Goal: Entertainment & Leisure: Browse casually

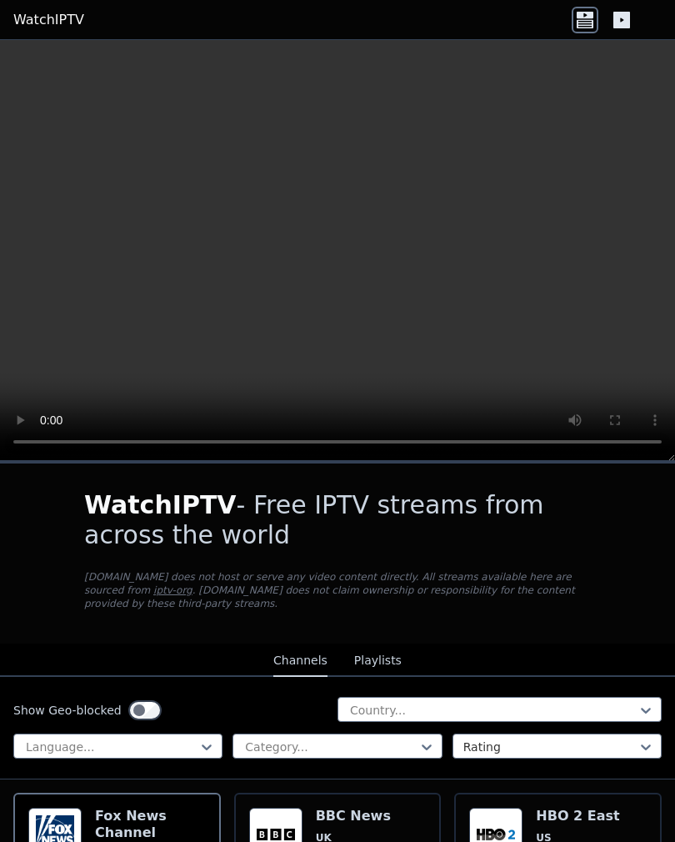
scroll to position [-1, 0]
click at [342, 252] on video at bounding box center [337, 250] width 675 height 421
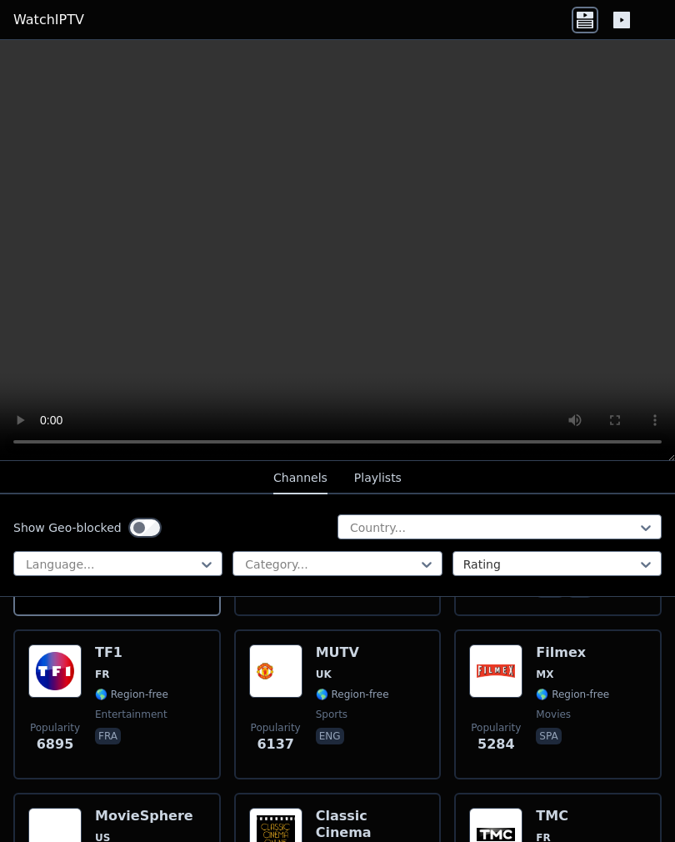
scroll to position [322, 0]
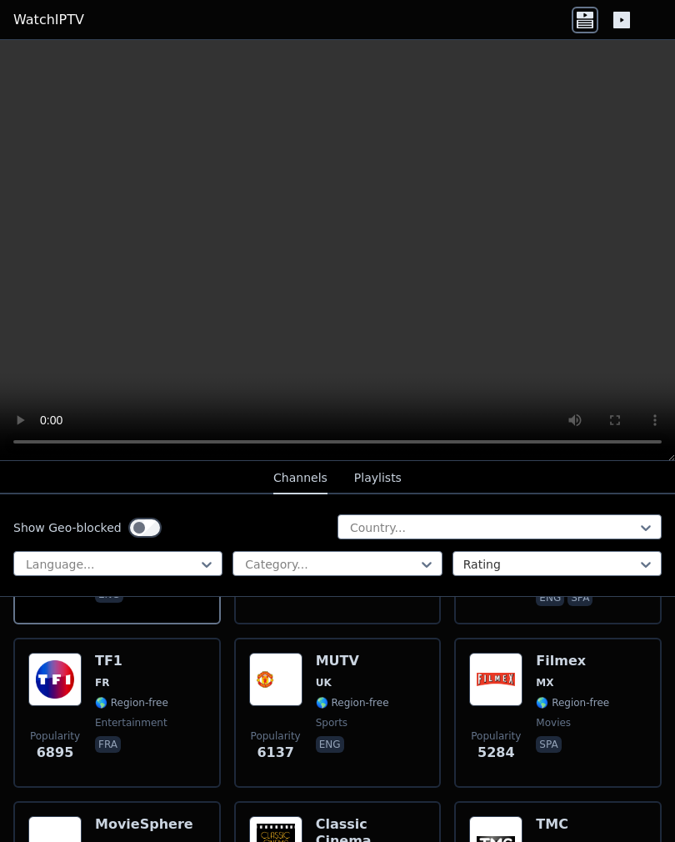
click at [68, 681] on img at bounding box center [54, 678] width 53 height 53
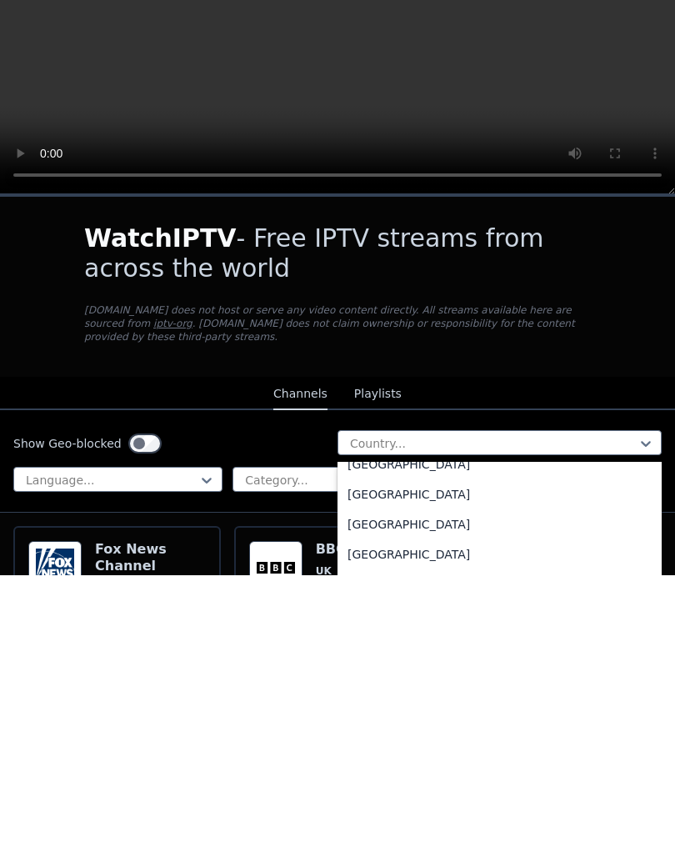
scroll to position [4395, 0]
click at [372, 777] on div "[GEOGRAPHIC_DATA]" at bounding box center [499, 792] width 324 height 30
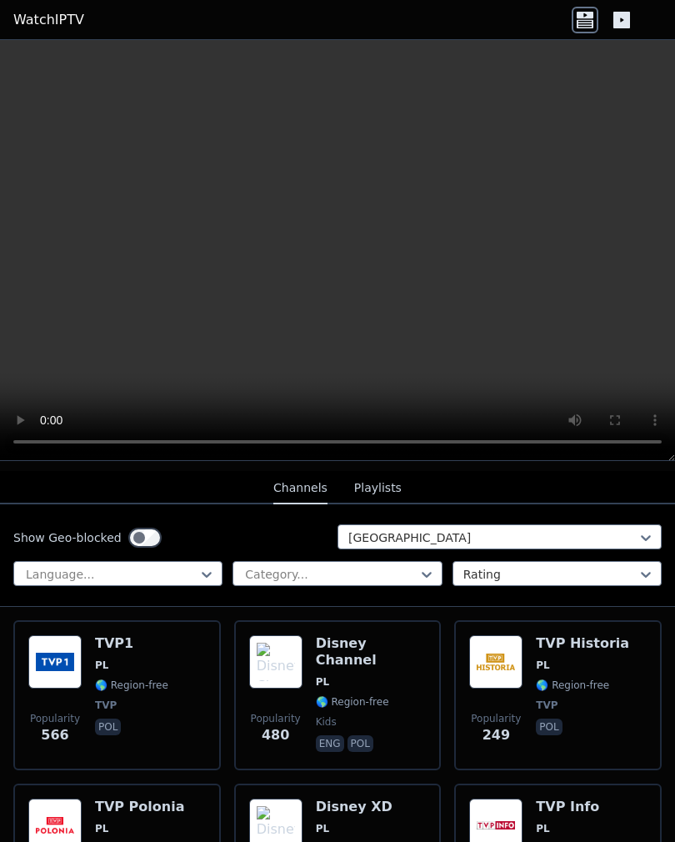
scroll to position [97, 0]
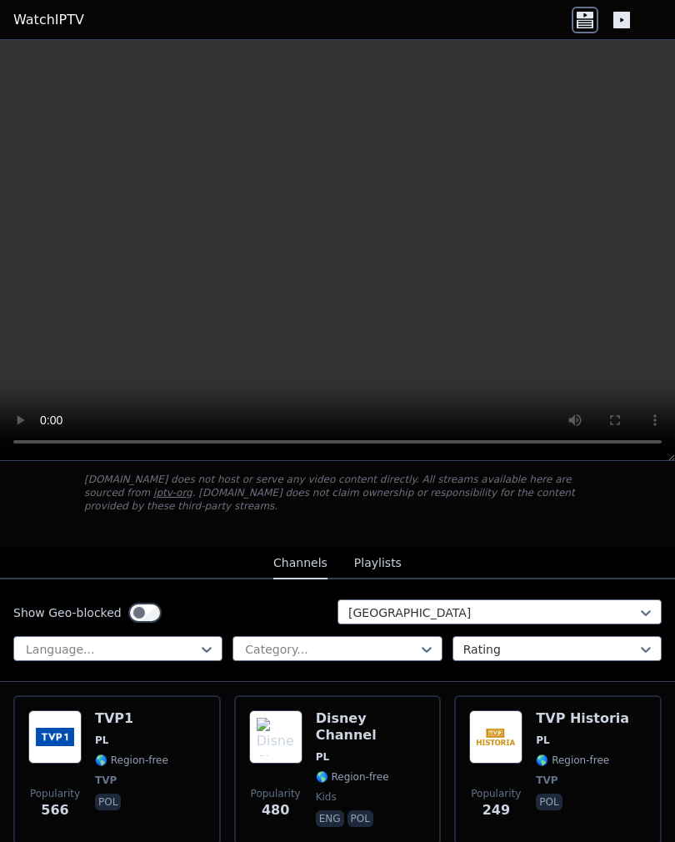
click at [72, 733] on img at bounding box center [54, 736] width 53 height 53
click at [512, 736] on img at bounding box center [495, 736] width 53 height 53
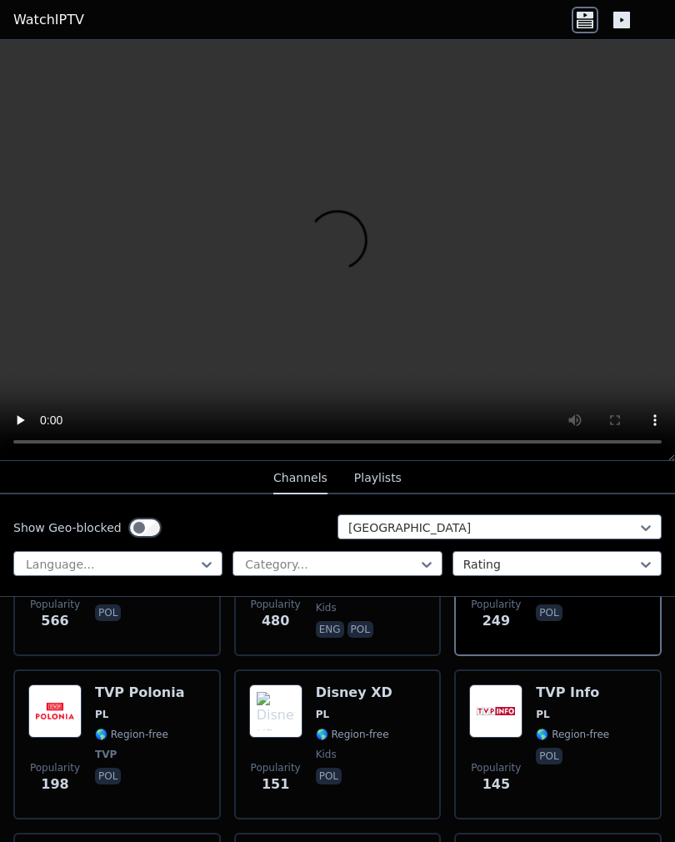
scroll to position [288, 0]
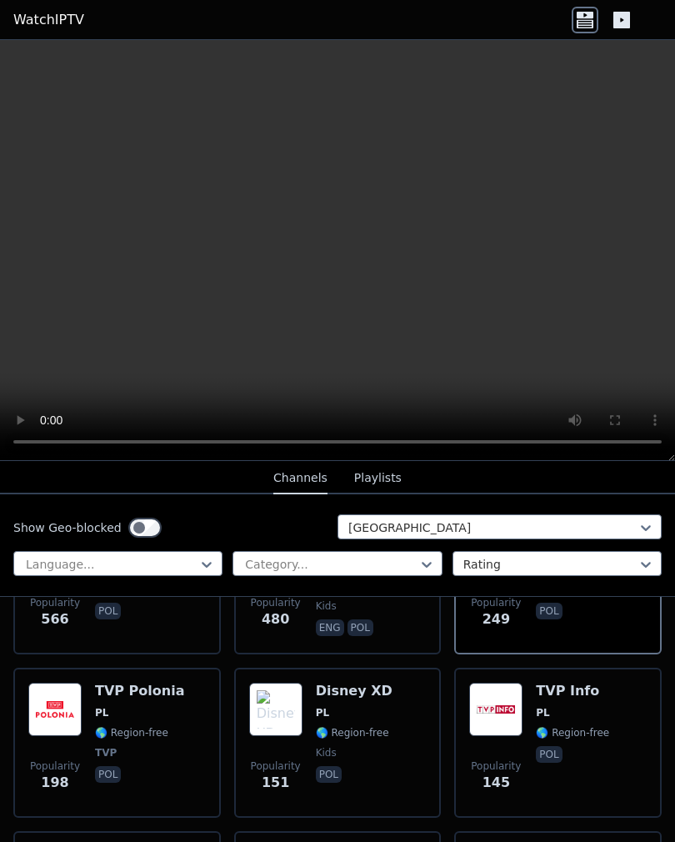
click at [503, 707] on img at bounding box center [495, 708] width 53 height 53
click at [69, 710] on img at bounding box center [54, 708] width 53 height 53
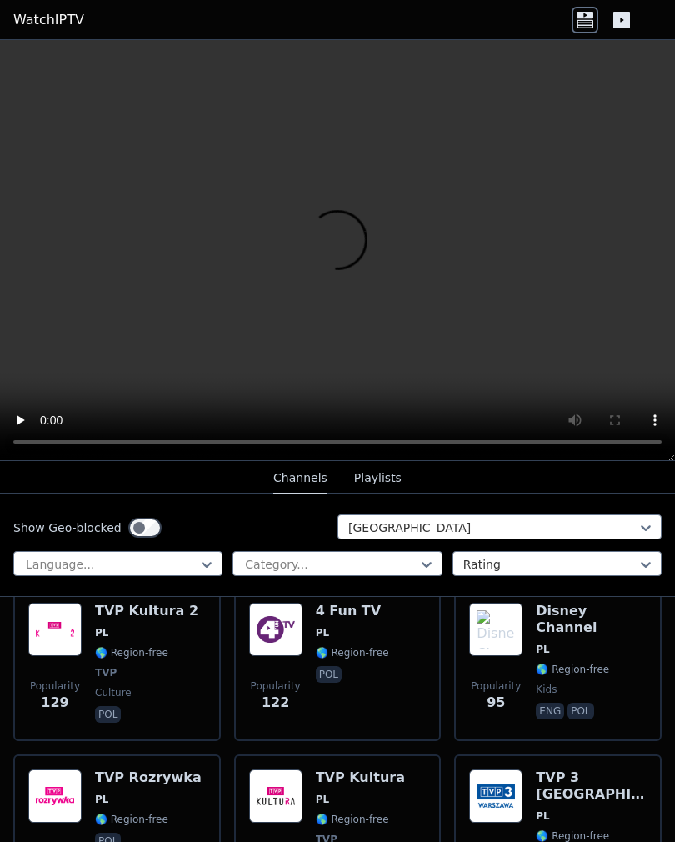
scroll to position [527, 0]
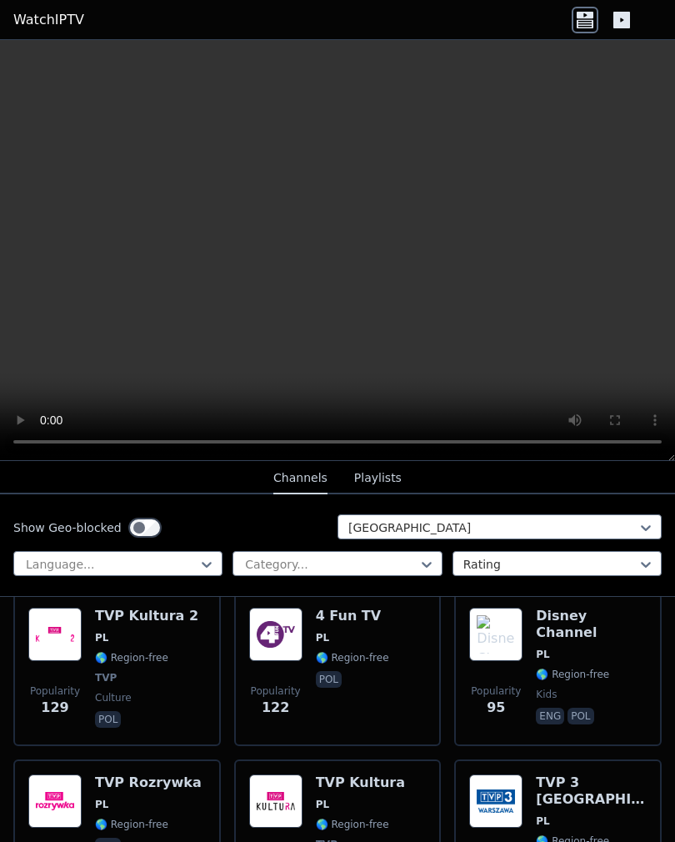
click at [68, 637] on img at bounding box center [54, 633] width 53 height 53
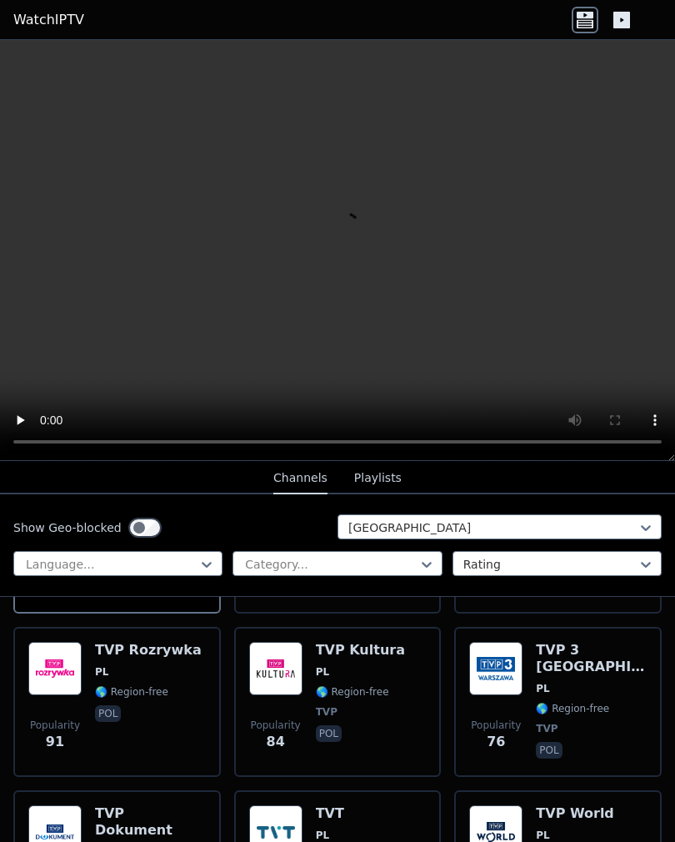
scroll to position [652, 0]
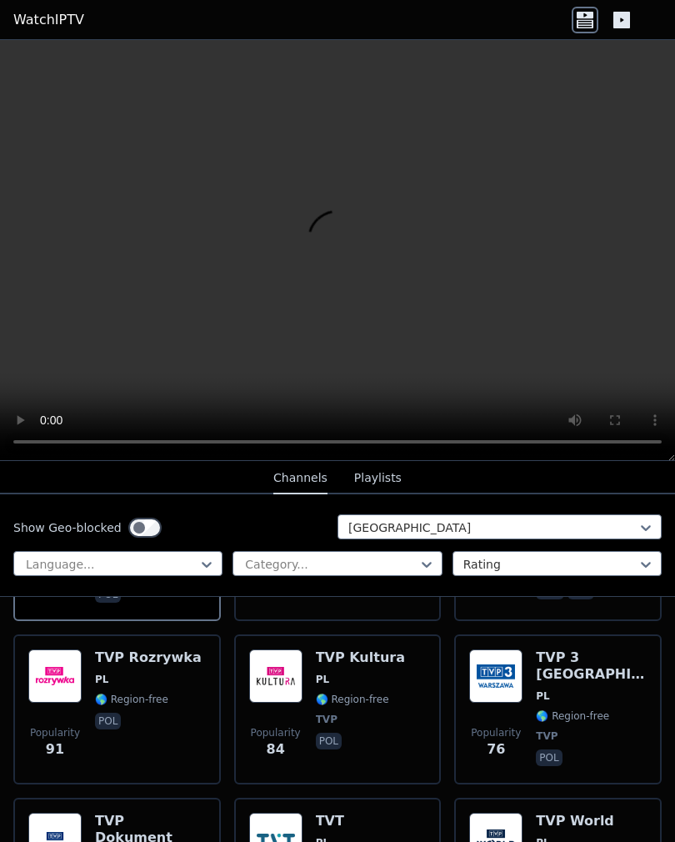
click at [292, 674] on img at bounding box center [275, 675] width 53 height 53
click at [514, 679] on img at bounding box center [495, 675] width 53 height 53
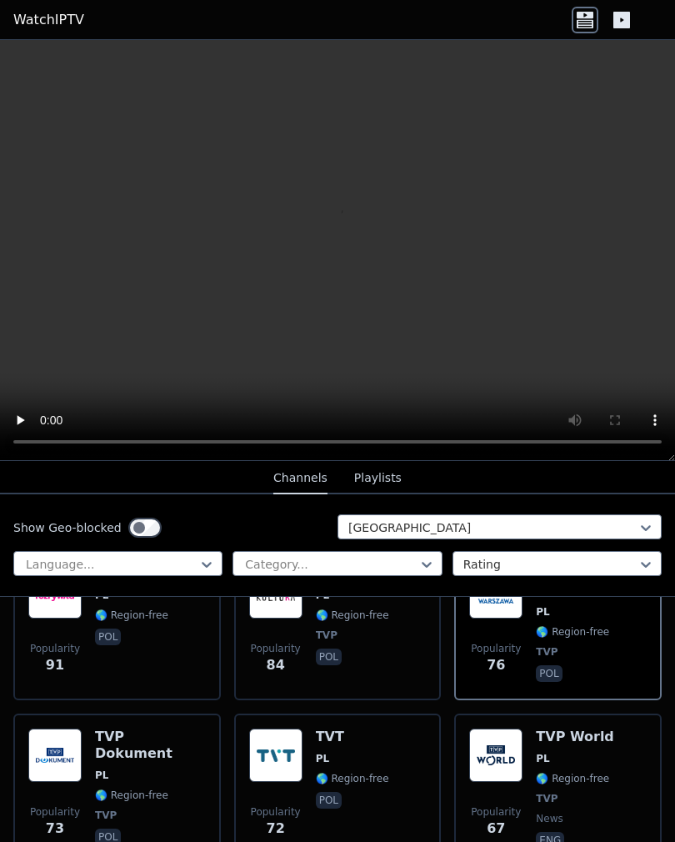
scroll to position [757, 0]
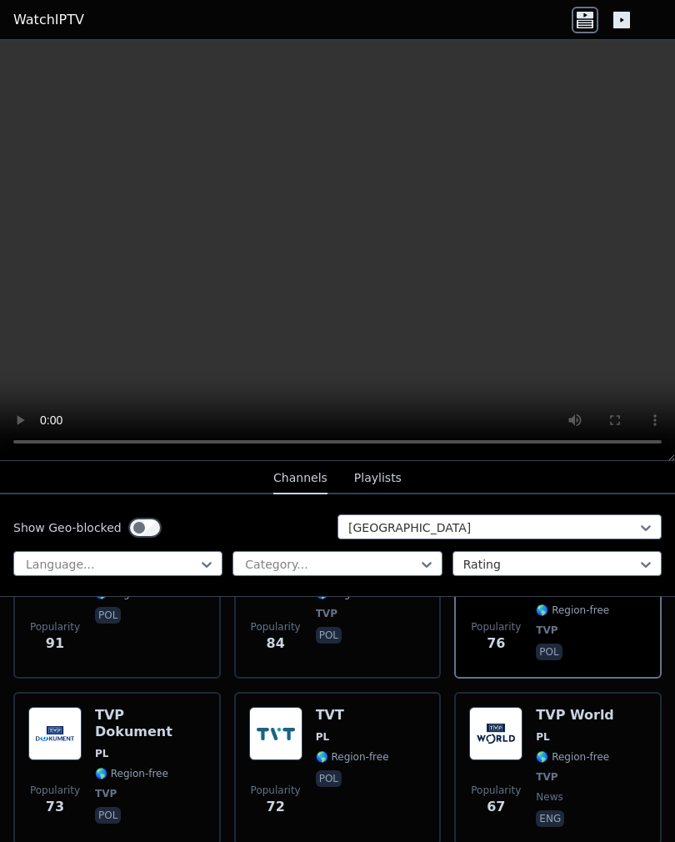
click at [69, 733] on img at bounding box center [54, 733] width 53 height 53
click at [507, 731] on img at bounding box center [495, 733] width 53 height 53
click at [283, 732] on img at bounding box center [275, 733] width 53 height 53
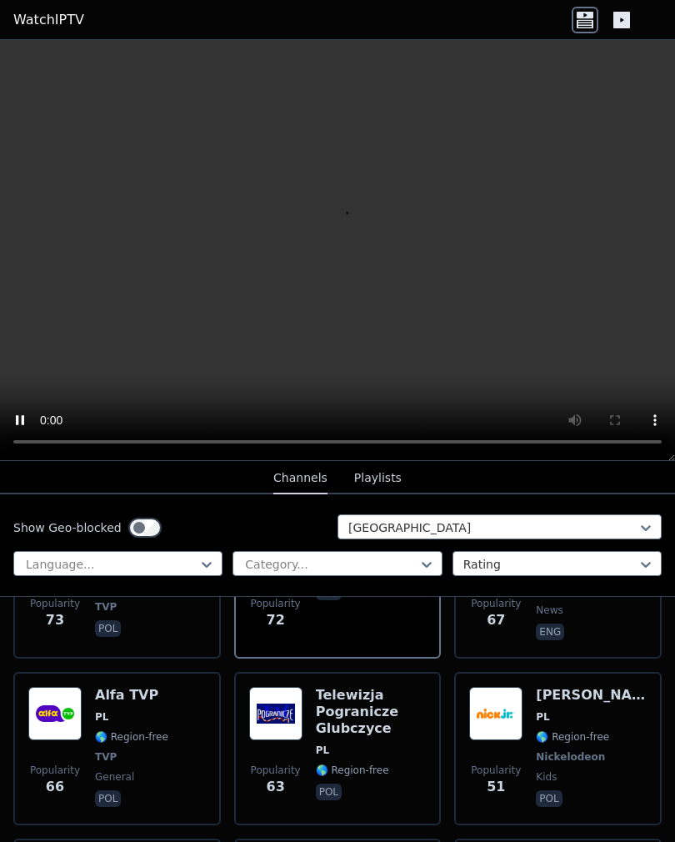
scroll to position [950, 0]
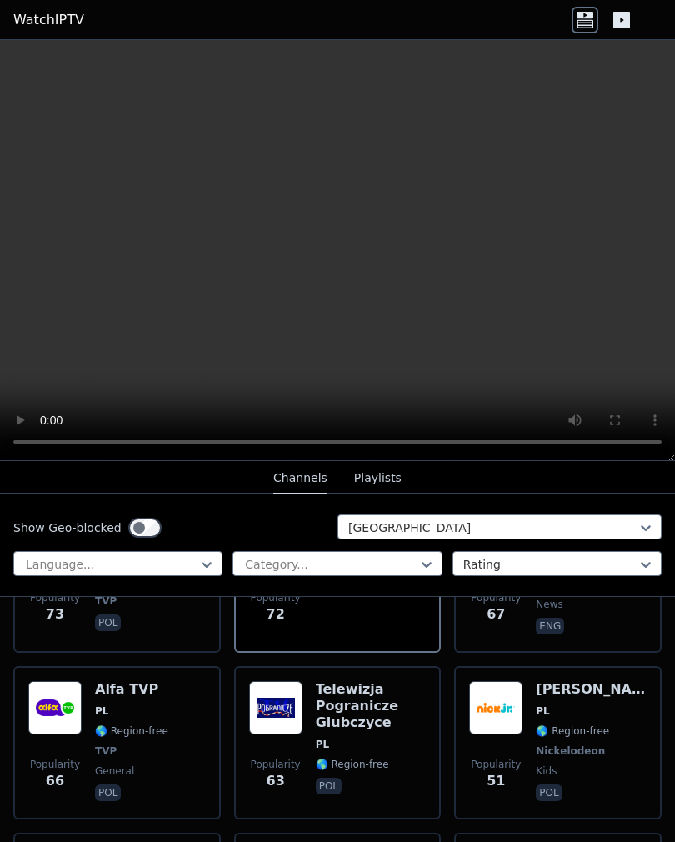
click at [68, 704] on img at bounding box center [54, 707] width 53 height 53
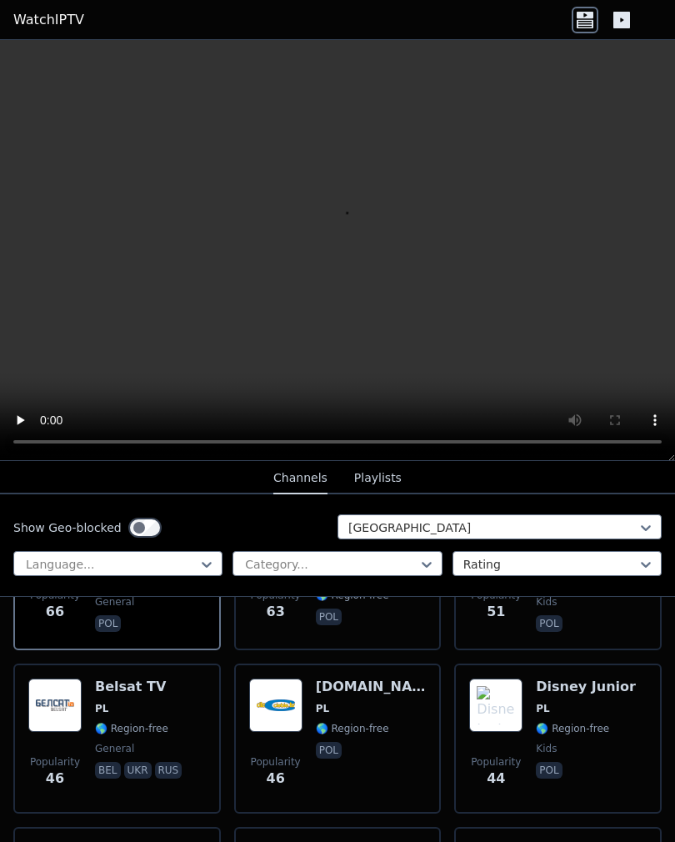
scroll to position [1125, 0]
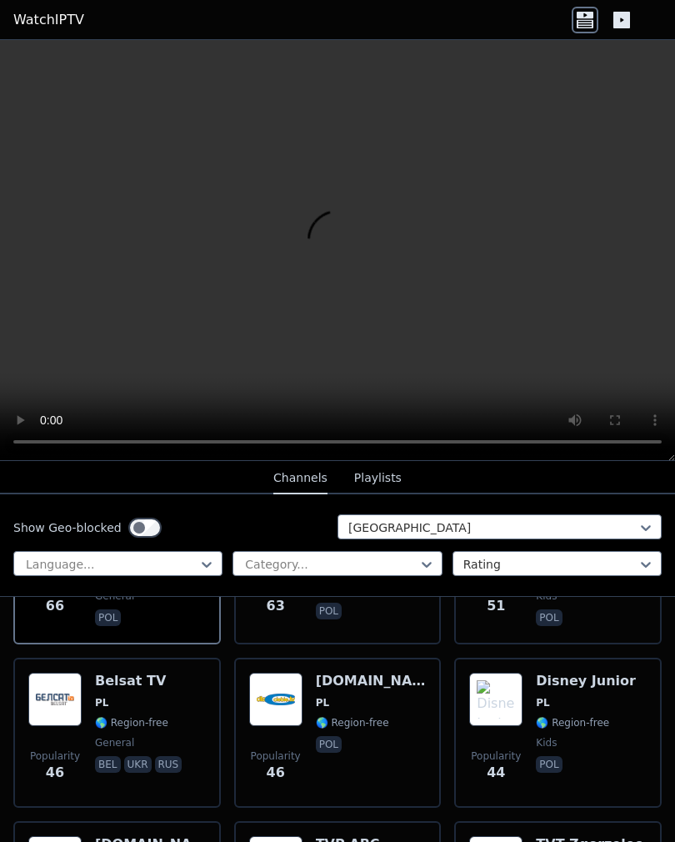
click at [61, 699] on img at bounding box center [54, 698] width 53 height 53
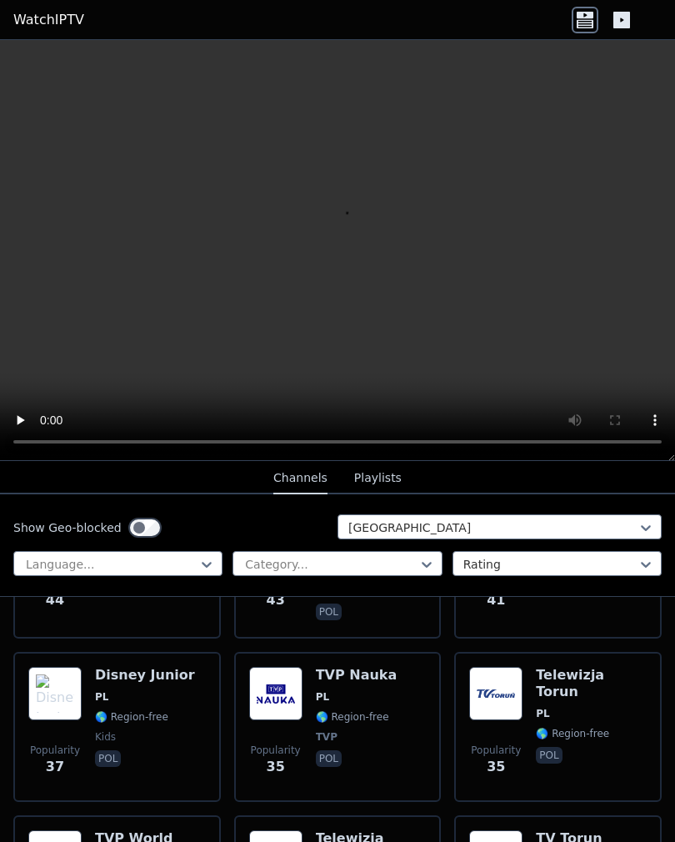
scroll to position [1467, 0]
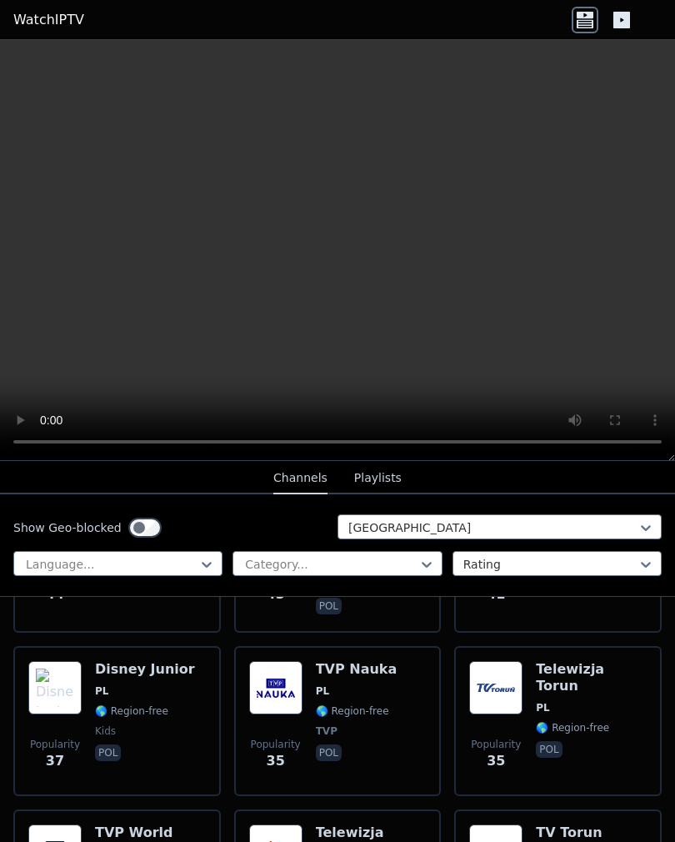
click at [286, 687] on img at bounding box center [275, 687] width 53 height 53
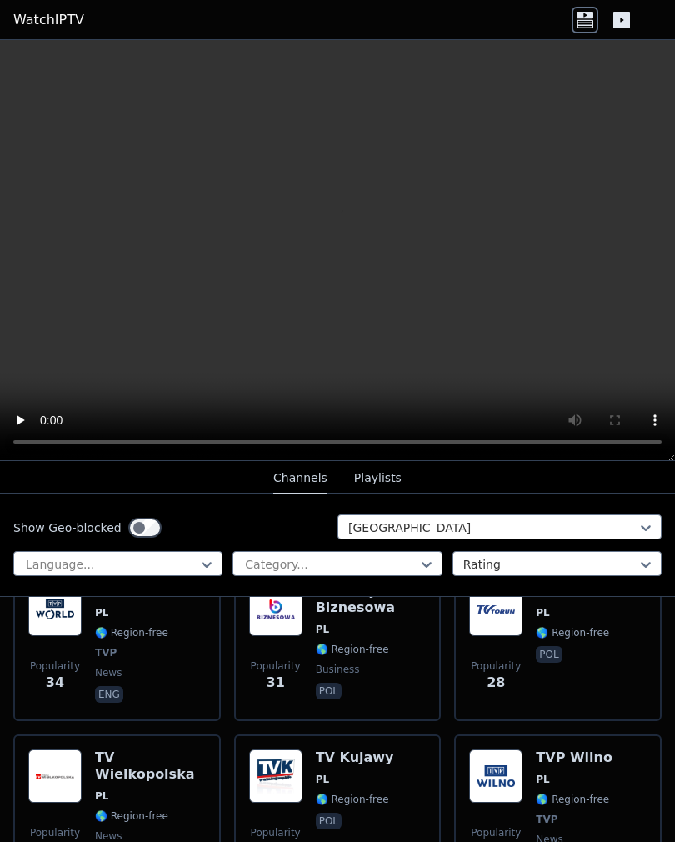
scroll to position [1664, 0]
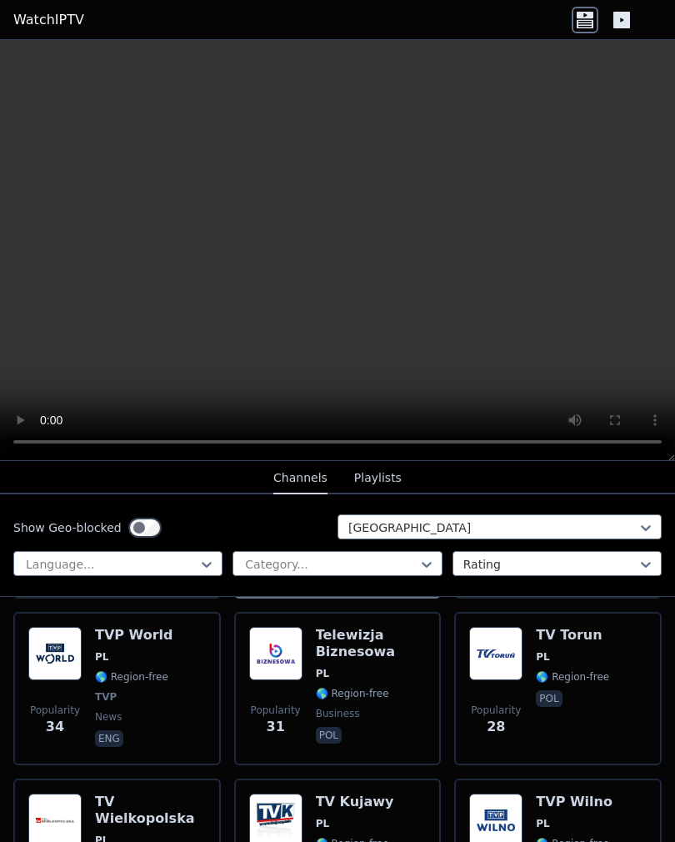
click at [79, 652] on img at bounding box center [54, 653] width 53 height 53
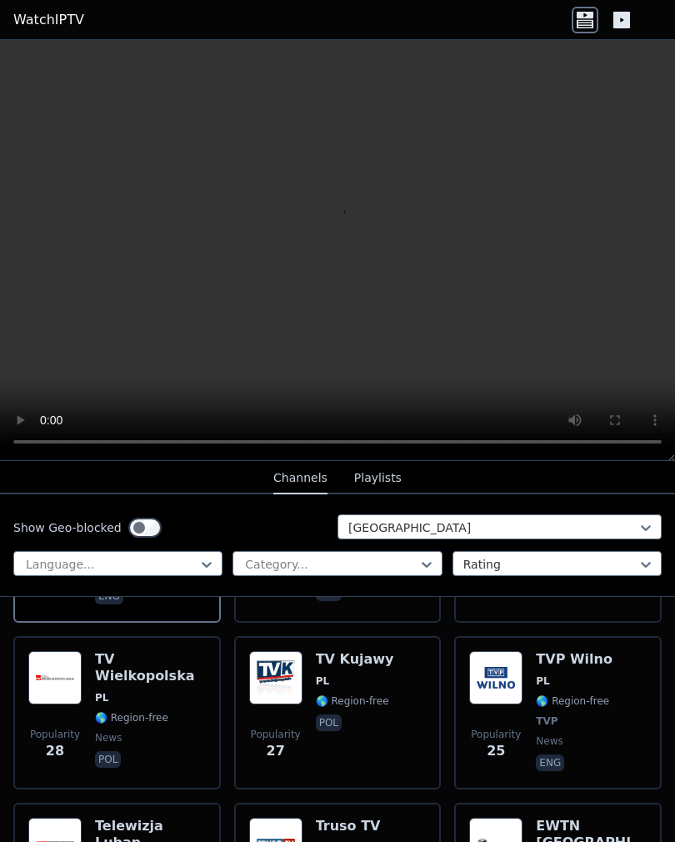
scroll to position [1803, 0]
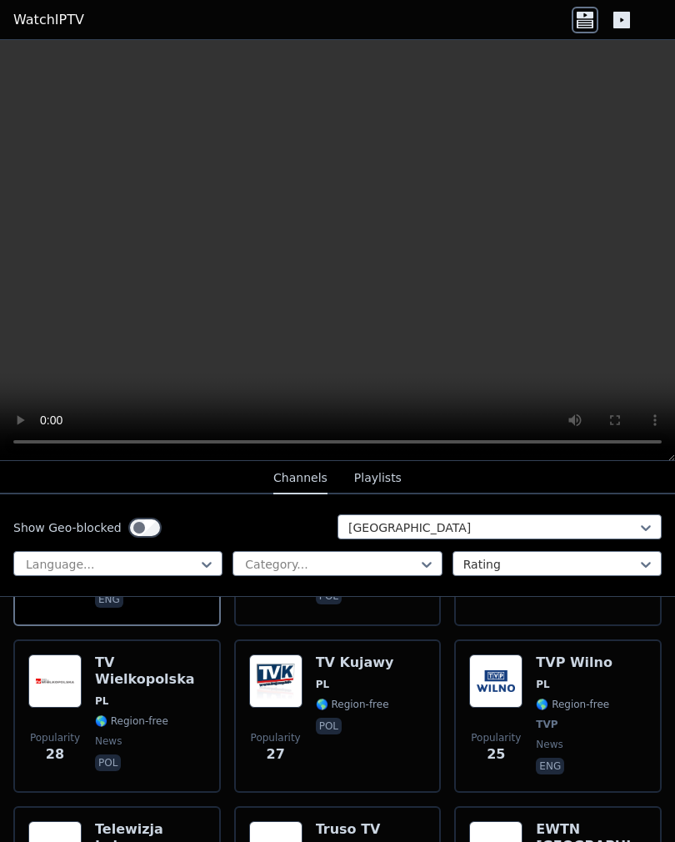
click at [507, 680] on img at bounding box center [495, 680] width 53 height 53
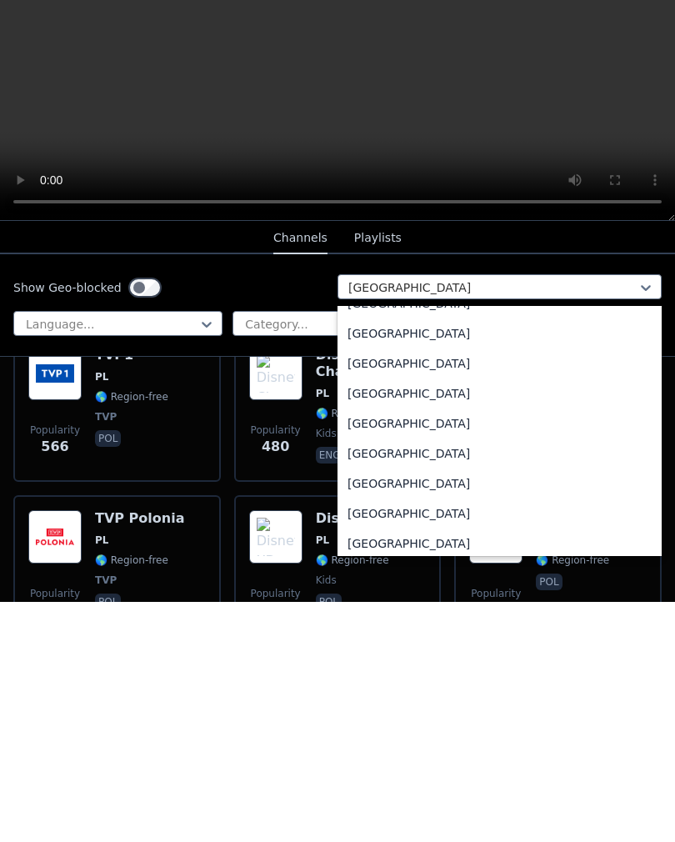
scroll to position [1847, 0]
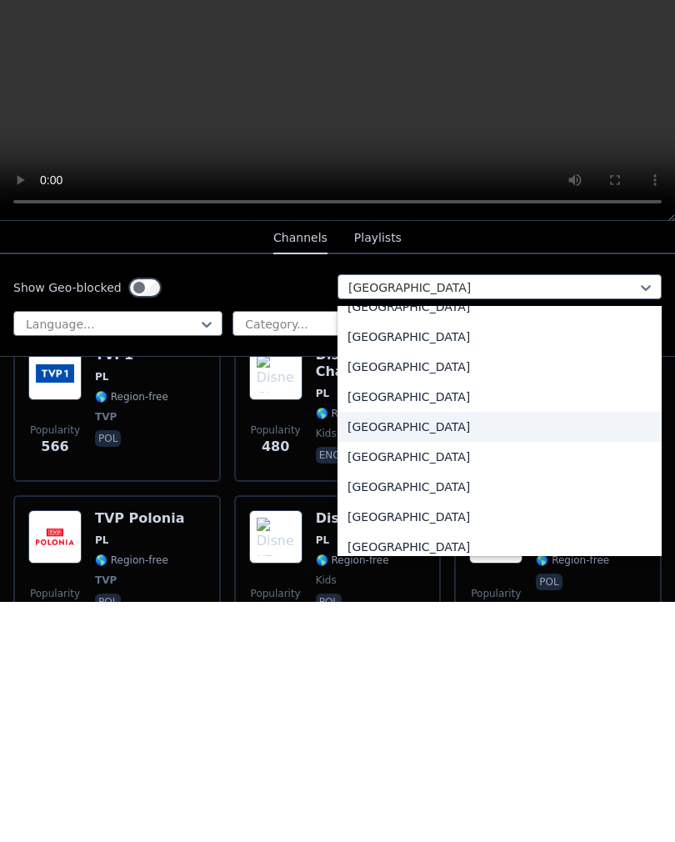
click at [387, 652] on div "[GEOGRAPHIC_DATA]" at bounding box center [499, 667] width 324 height 30
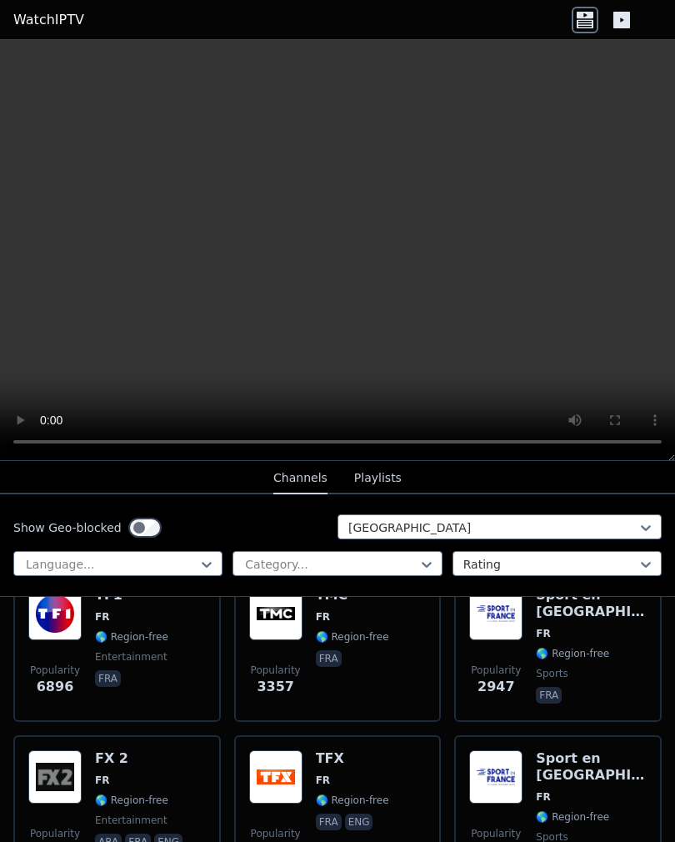
click at [297, 623] on img at bounding box center [275, 613] width 53 height 53
click at [514, 617] on img at bounding box center [495, 613] width 53 height 53
click at [67, 772] on img at bounding box center [54, 776] width 53 height 53
click at [438, 637] on div "Popularity 3357 TMC FR 🌎 Region-free fra" at bounding box center [337, 647] width 207 height 150
click at [287, 781] on img at bounding box center [275, 776] width 53 height 53
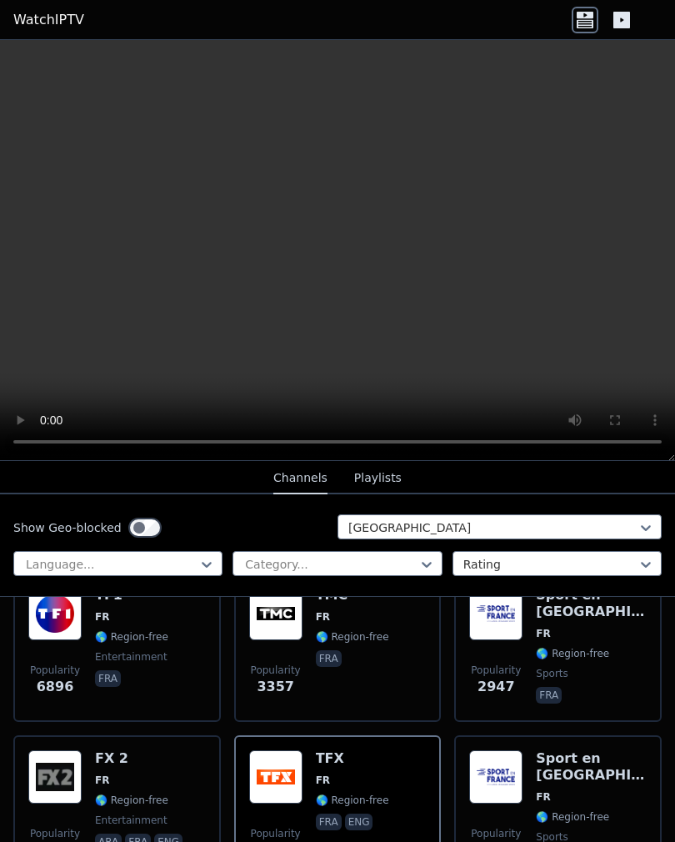
click at [508, 772] on img at bounding box center [495, 776] width 53 height 53
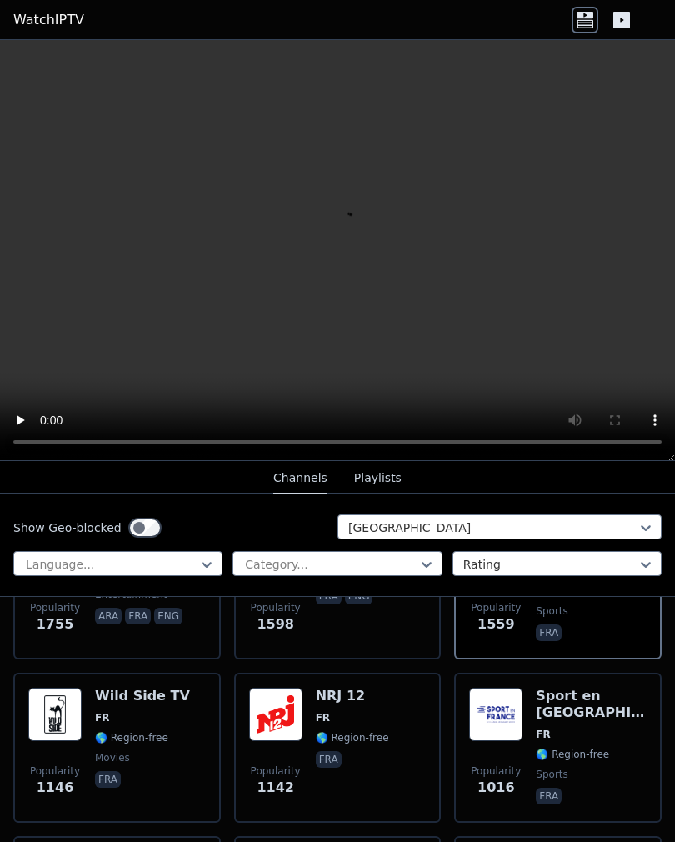
scroll to position [447, 0]
click at [507, 717] on img at bounding box center [495, 713] width 53 height 53
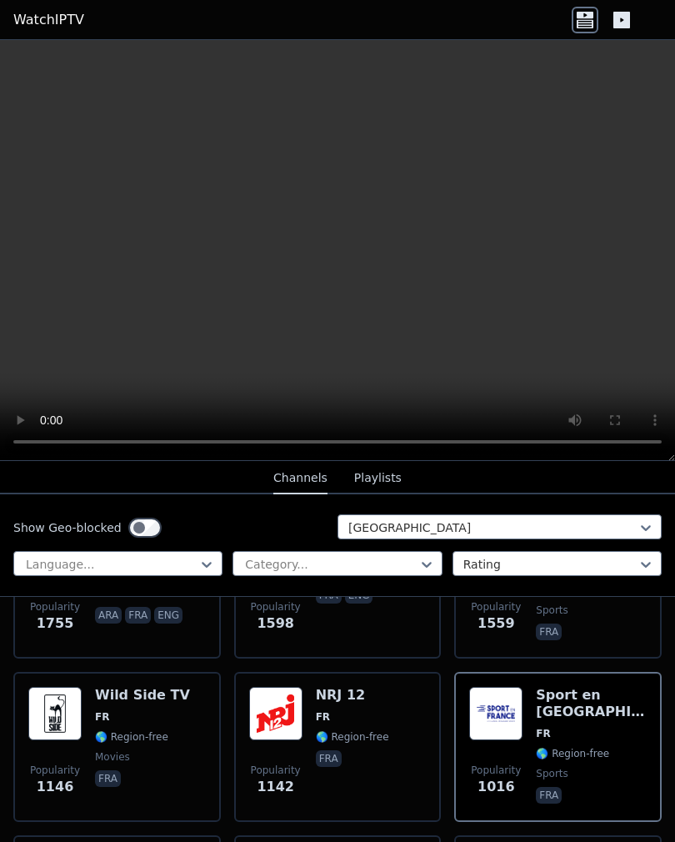
click at [293, 712] on img at bounding box center [275, 713] width 53 height 53
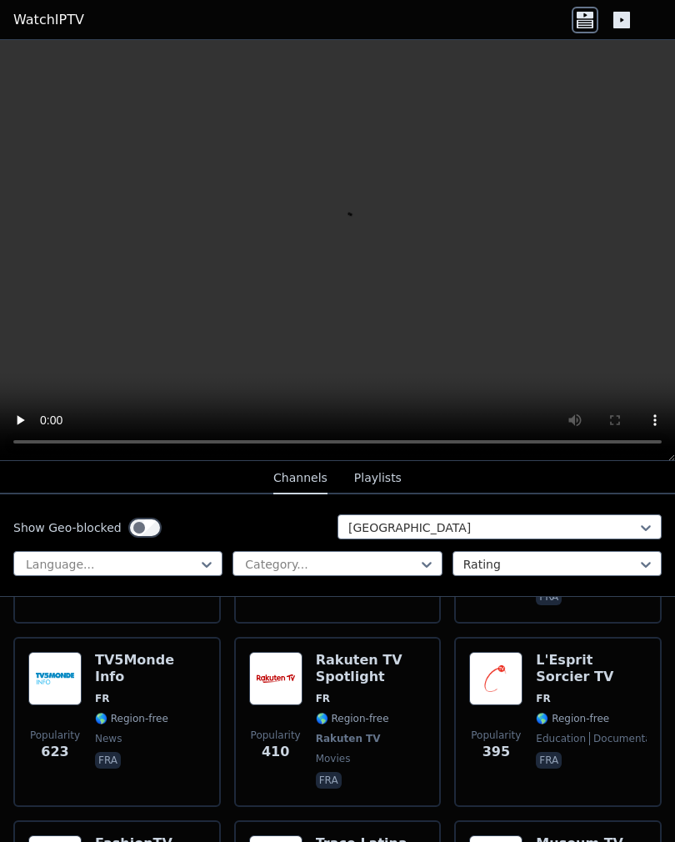
scroll to position [812, 0]
click at [67, 679] on img at bounding box center [54, 678] width 53 height 53
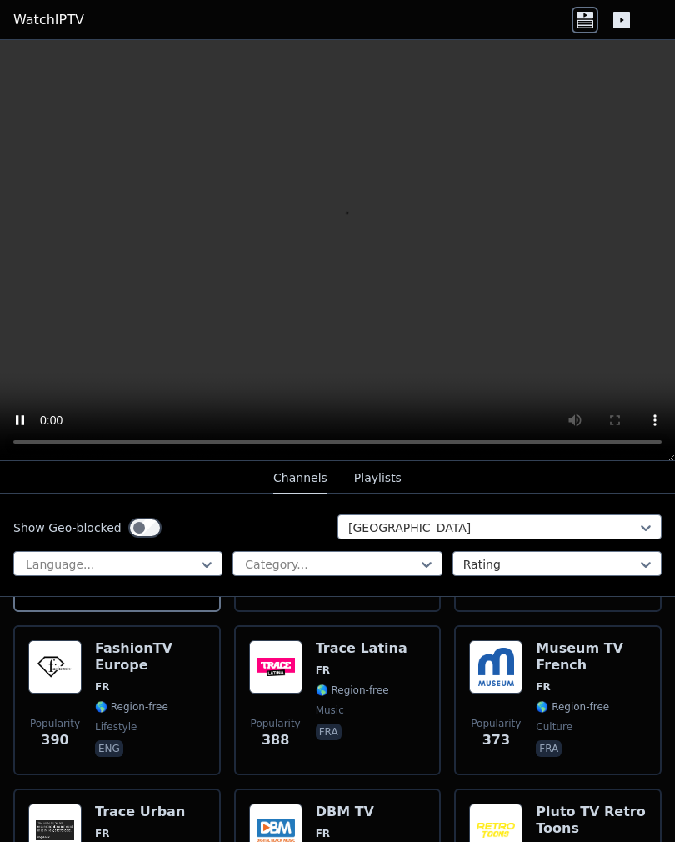
scroll to position [1007, 0]
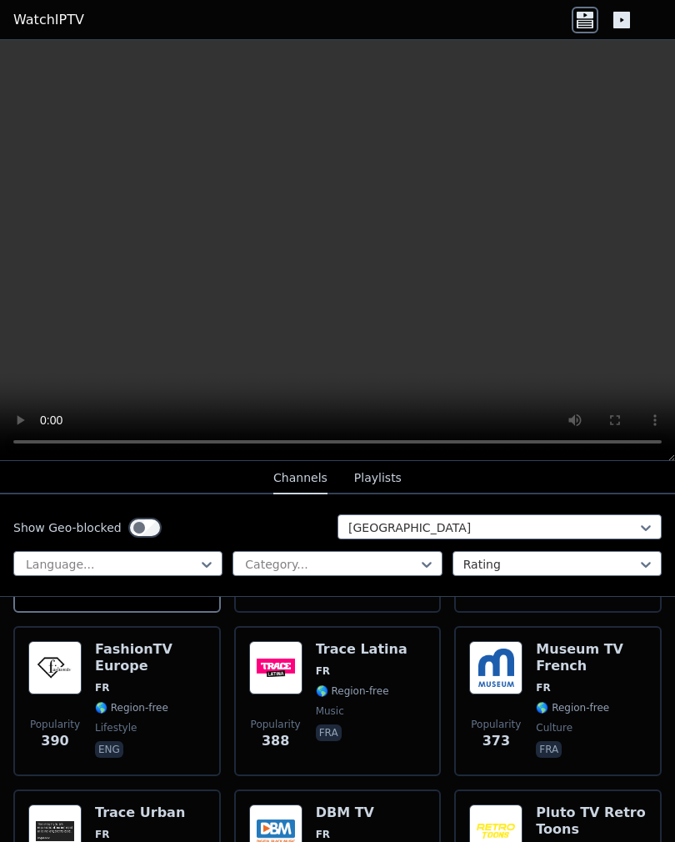
click at [503, 665] on img at bounding box center [495, 667] width 53 height 53
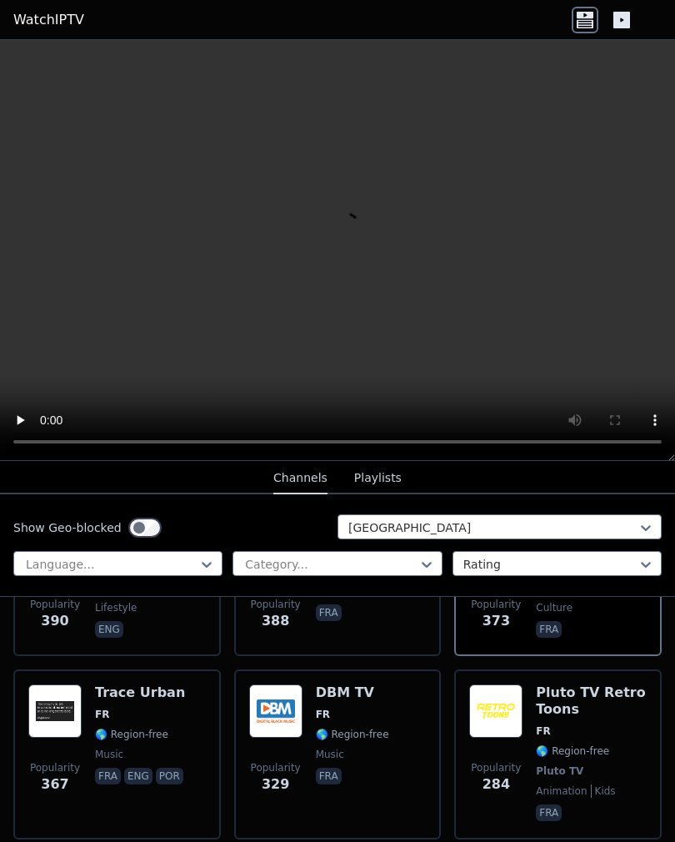
scroll to position [1134, 0]
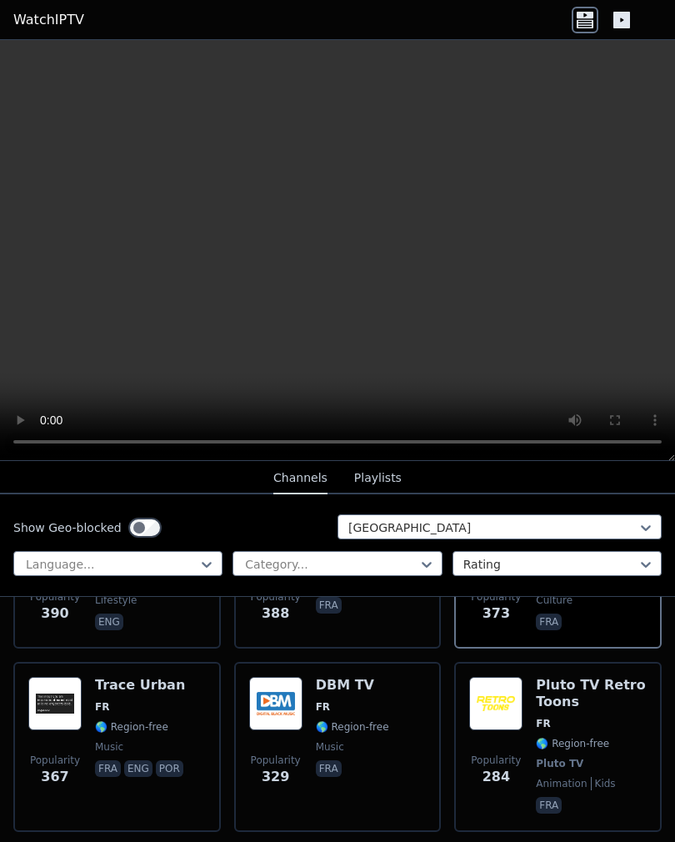
click at [510, 703] on img at bounding box center [495, 703] width 53 height 53
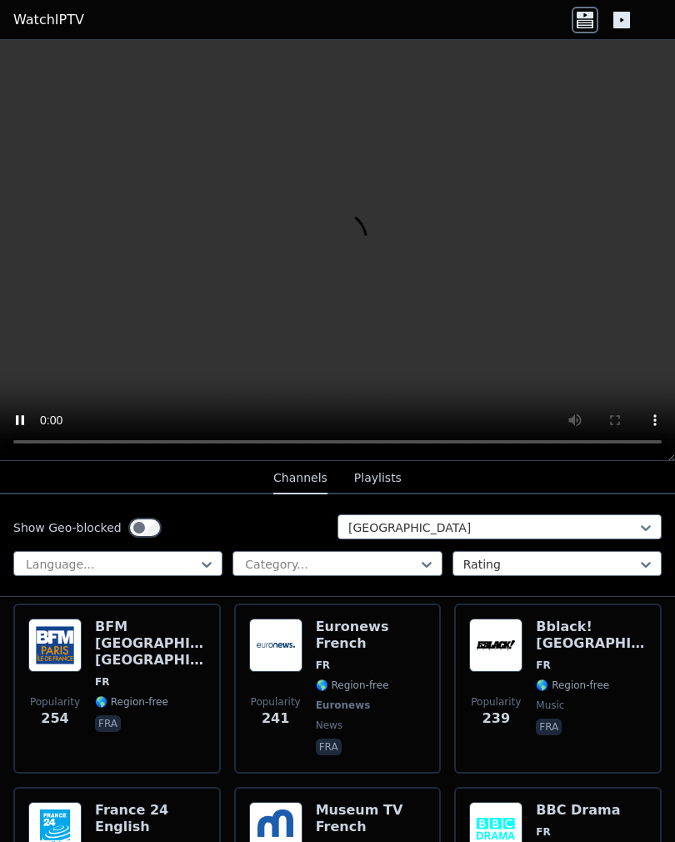
scroll to position [1377, 0]
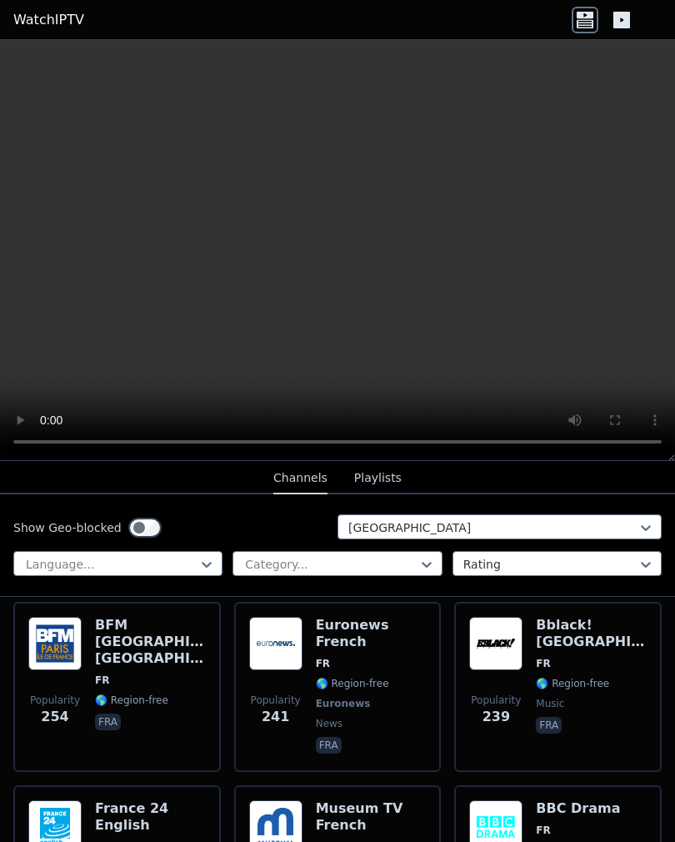
click at [507, 587] on div "Show Geo-blocked France Language... Category... Rating" at bounding box center [337, 545] width 675 height 102
click at [65, 640] on img at bounding box center [54, 643] width 53 height 53
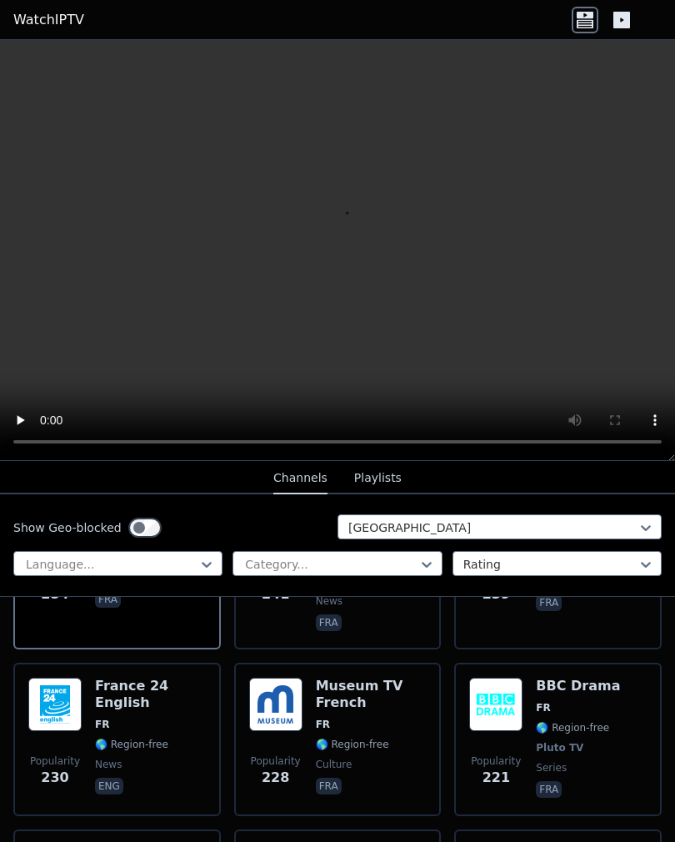
scroll to position [1497, 0]
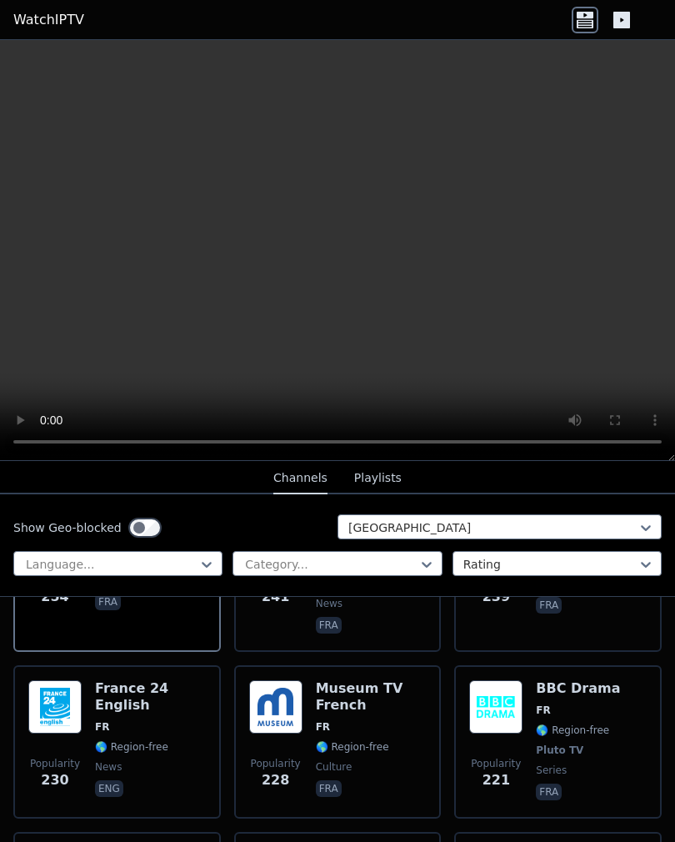
click at [277, 687] on img at bounding box center [275, 706] width 53 height 53
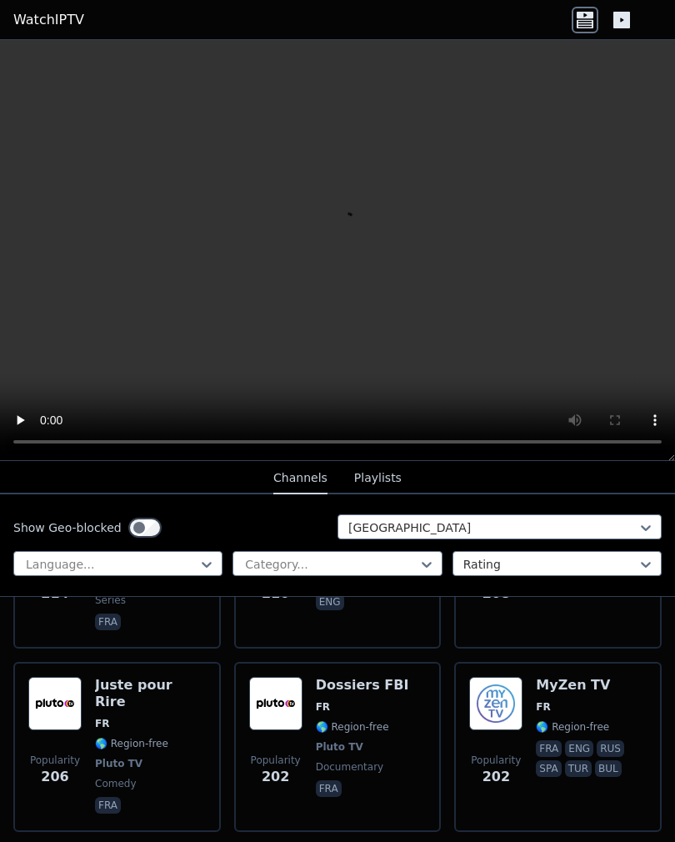
scroll to position [1852, 0]
click at [504, 677] on img at bounding box center [495, 702] width 53 height 53
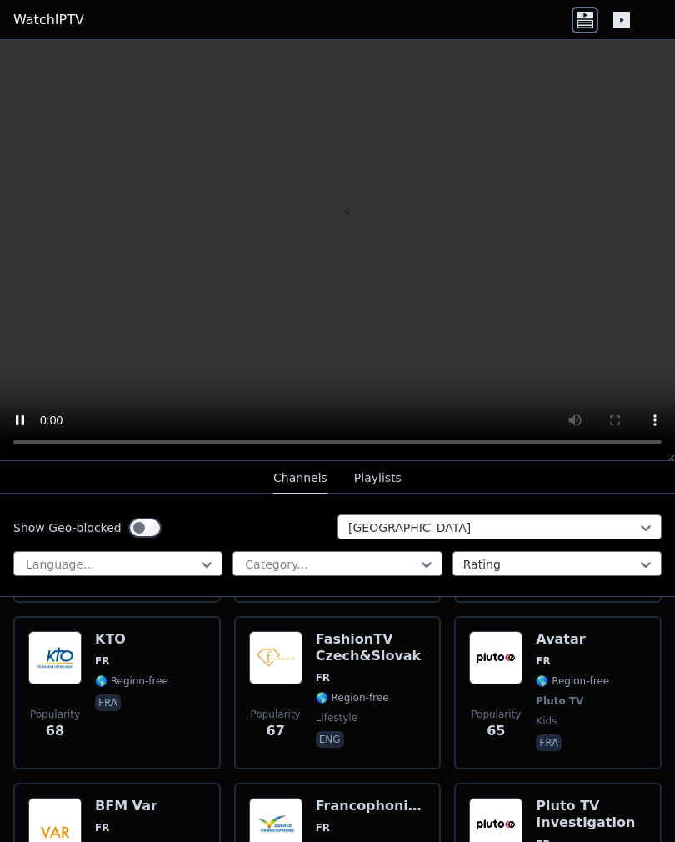
scroll to position [5501, 0]
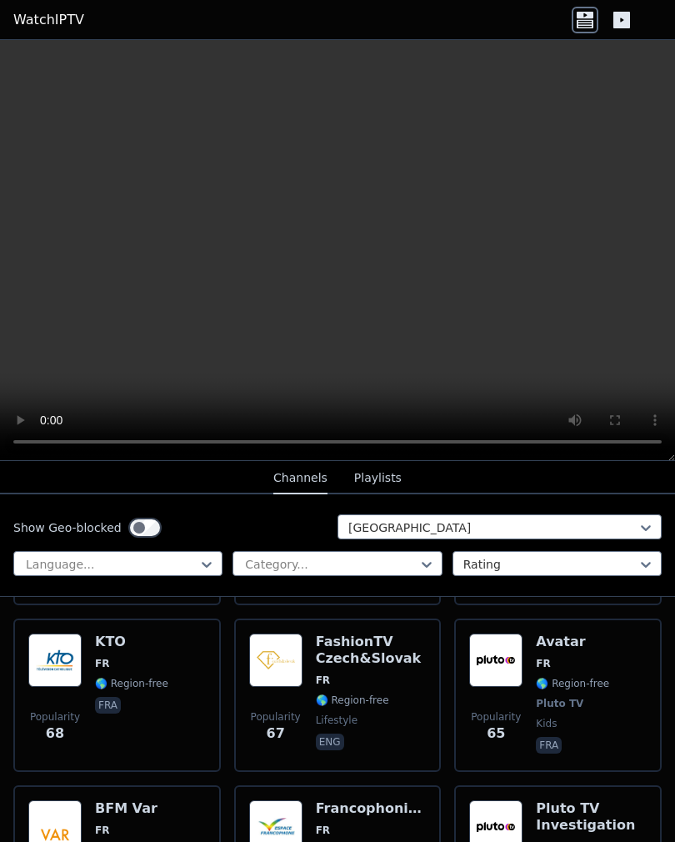
click at [297, 800] on img at bounding box center [275, 826] width 53 height 53
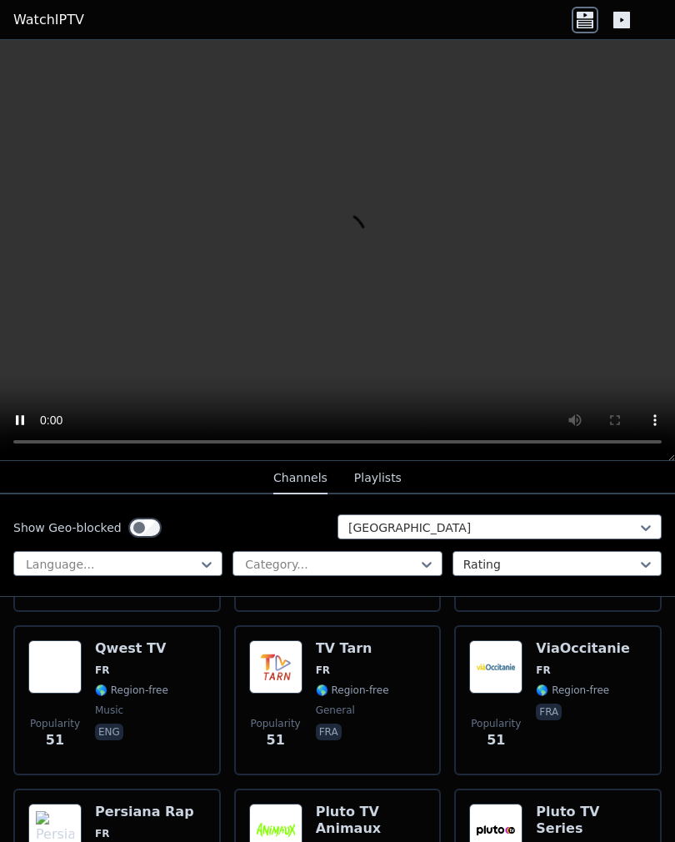
scroll to position [6921, 0]
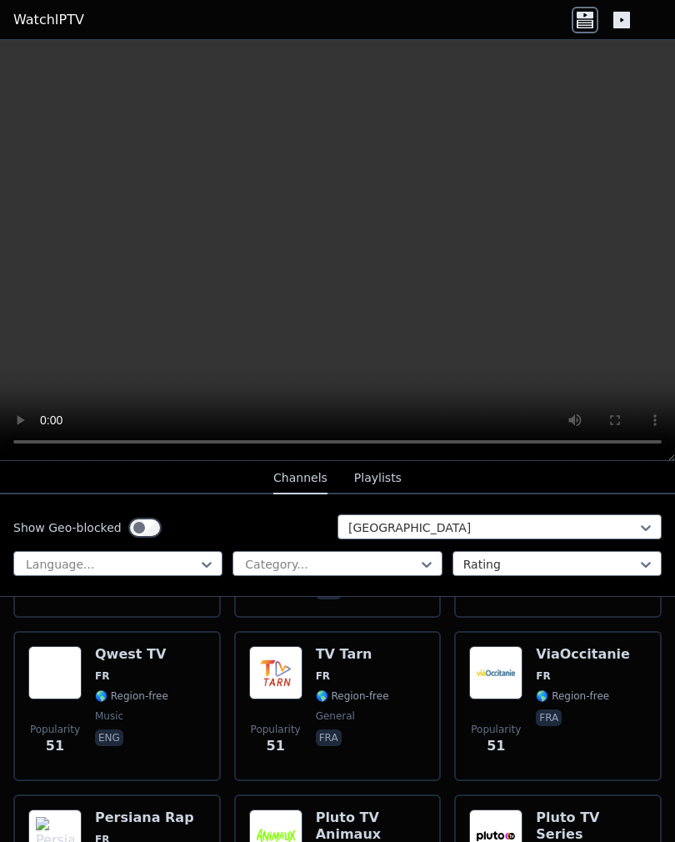
click at [301, 809] on img at bounding box center [275, 835] width 53 height 53
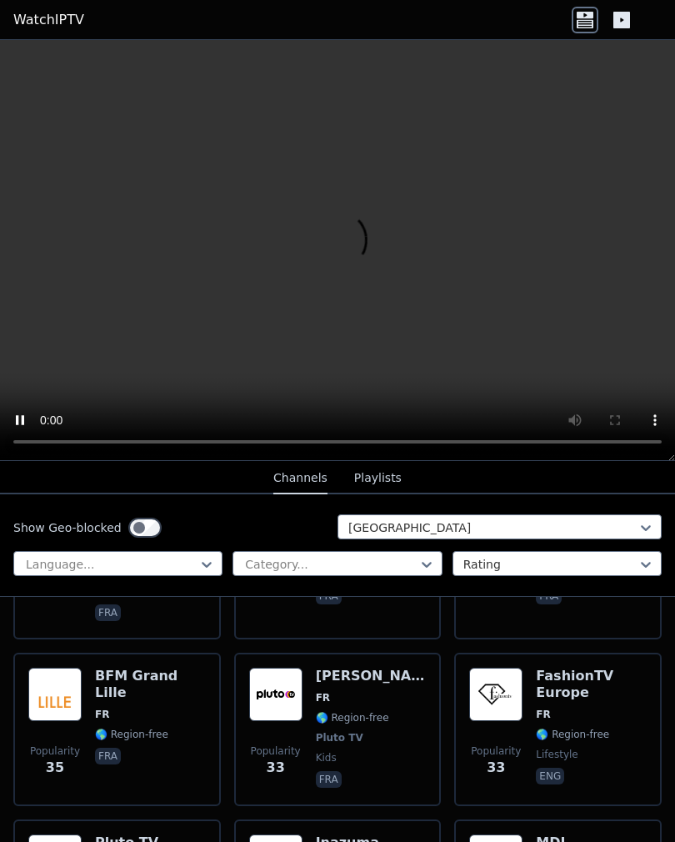
scroll to position [8197, 0]
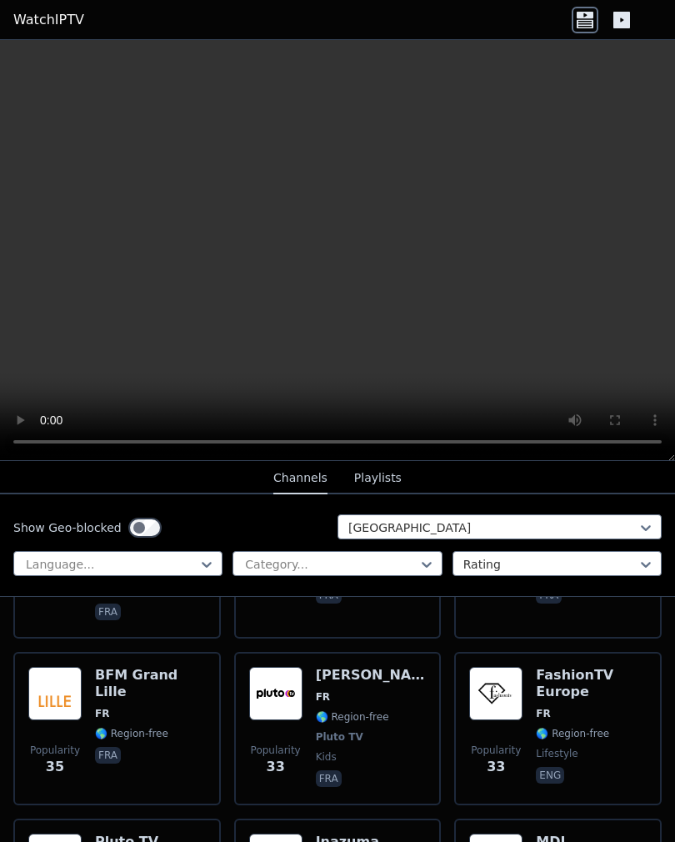
click at [117, 833] on h6 "Pluto TV Animaux" at bounding box center [150, 849] width 111 height 33
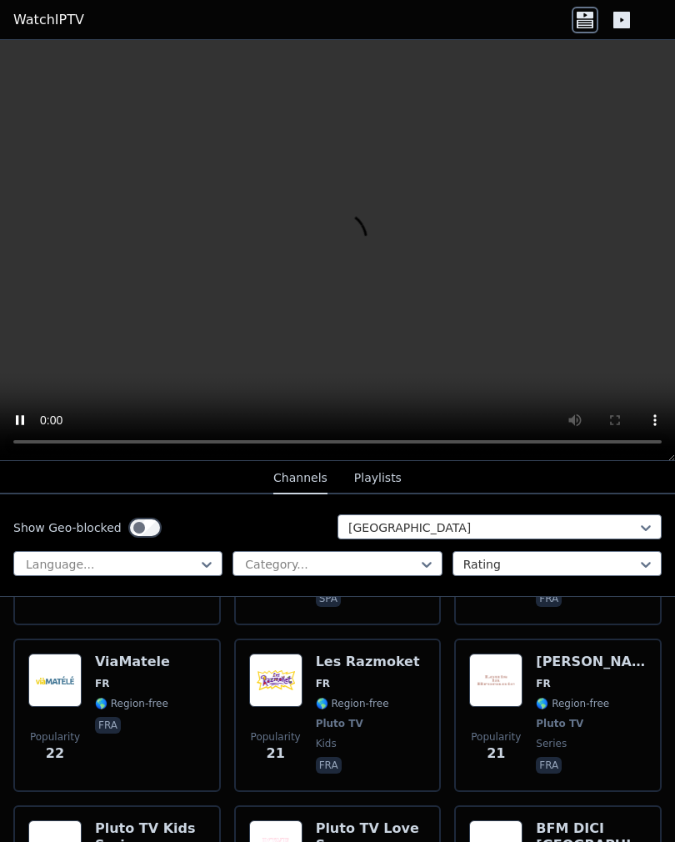
scroll to position [10210, 0]
click at [345, 820] on h6 "Pluto TV Love Songs" at bounding box center [371, 836] width 111 height 33
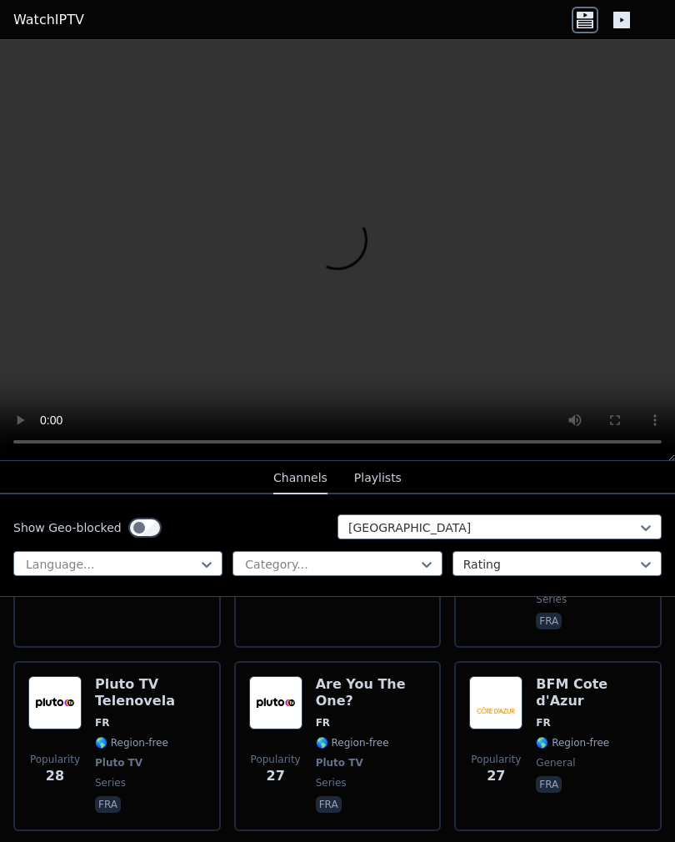
scroll to position [9086, 0]
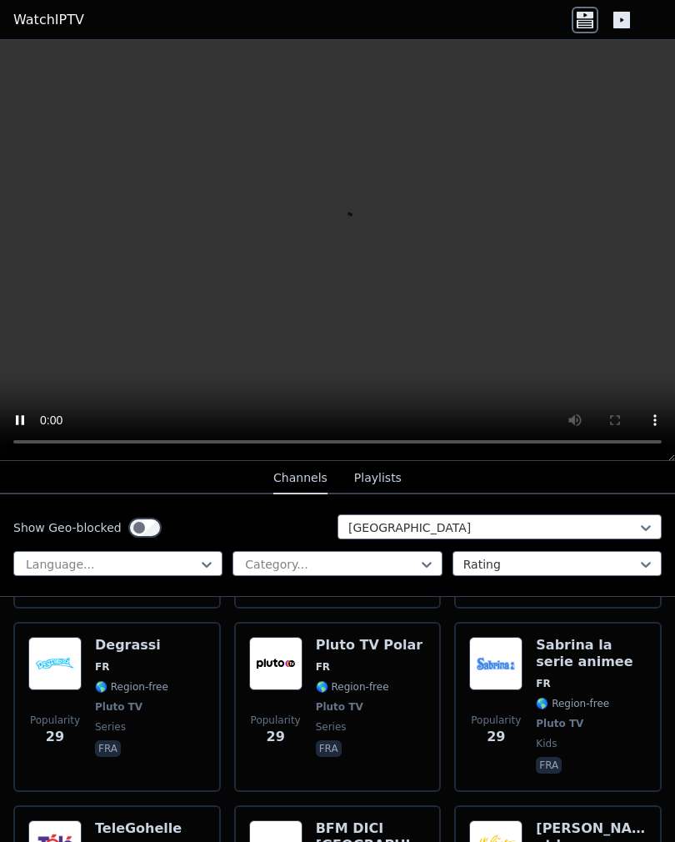
scroll to position [8760, 0]
click at [504, 821] on img at bounding box center [495, 847] width 53 height 53
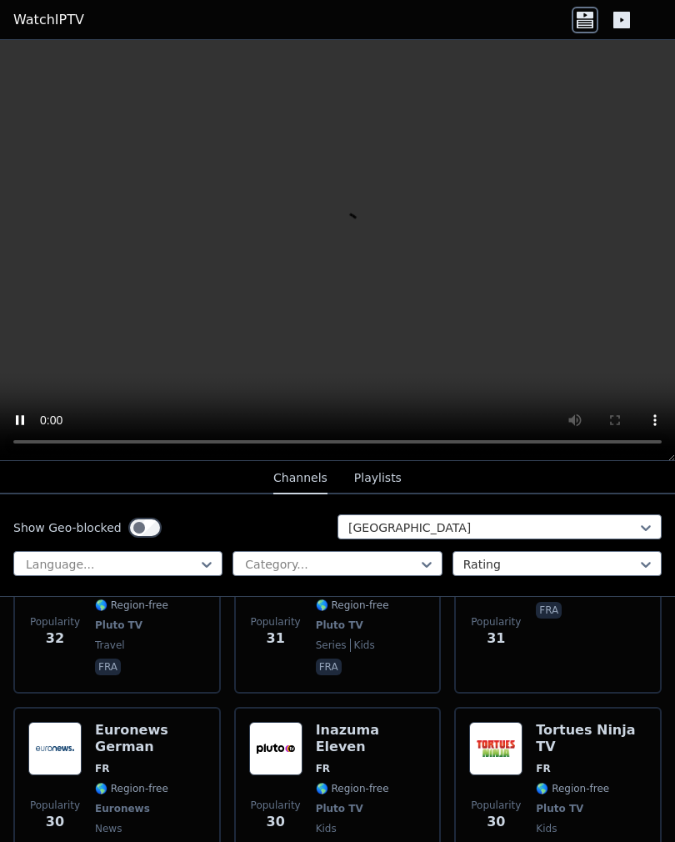
scroll to position [8495, 0]
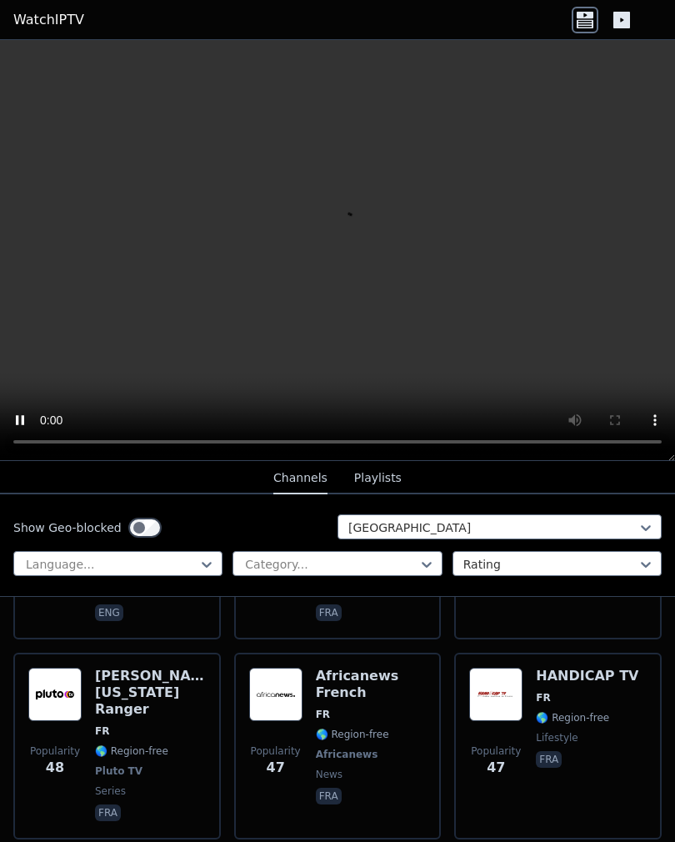
scroll to position [7426, 0]
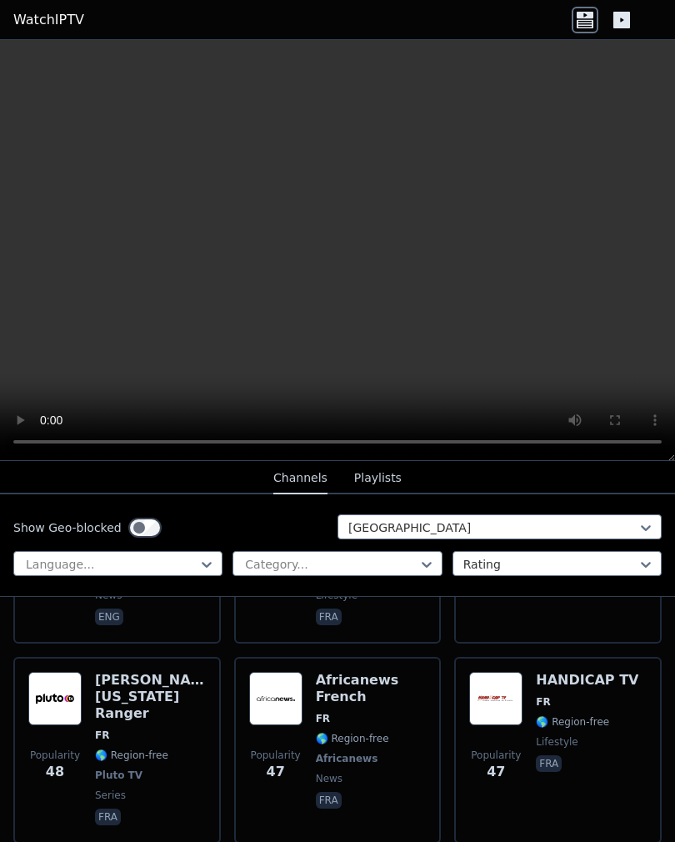
click at [439, 657] on div "Popularity 47 Africanews French FR 🌎 Region-free Africanews news fra" at bounding box center [337, 750] width 207 height 187
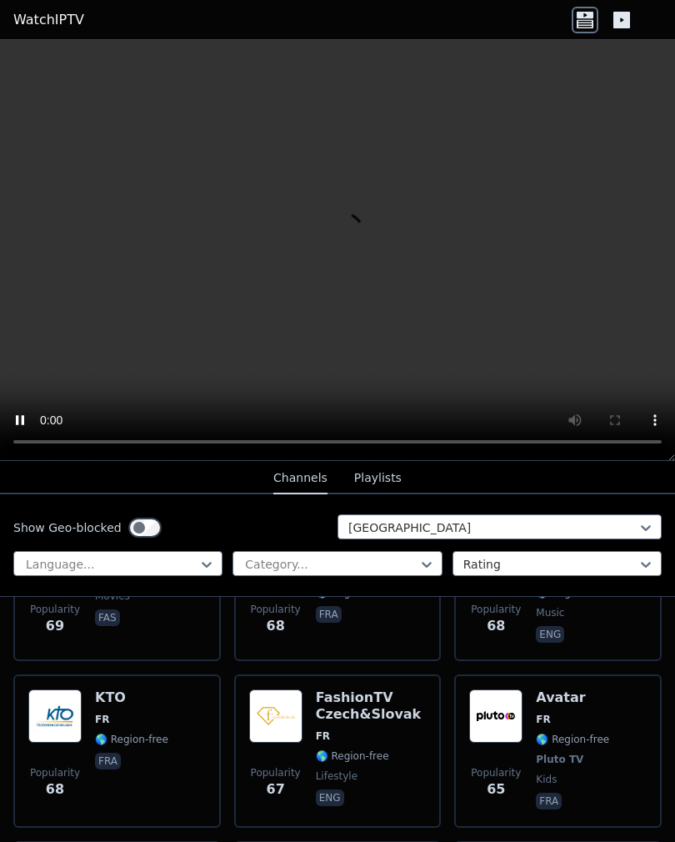
scroll to position [5444, 0]
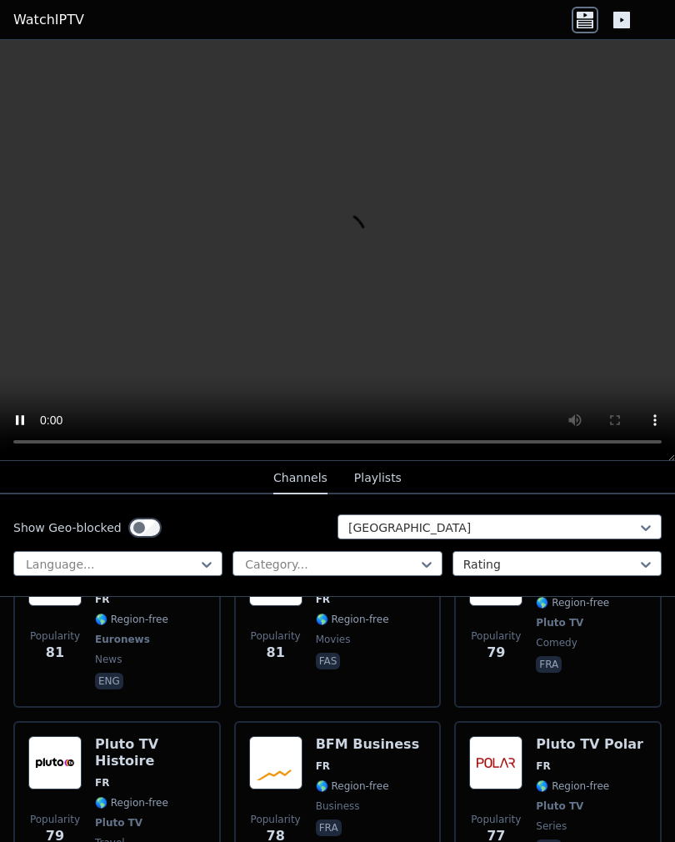
scroll to position [4660, 0]
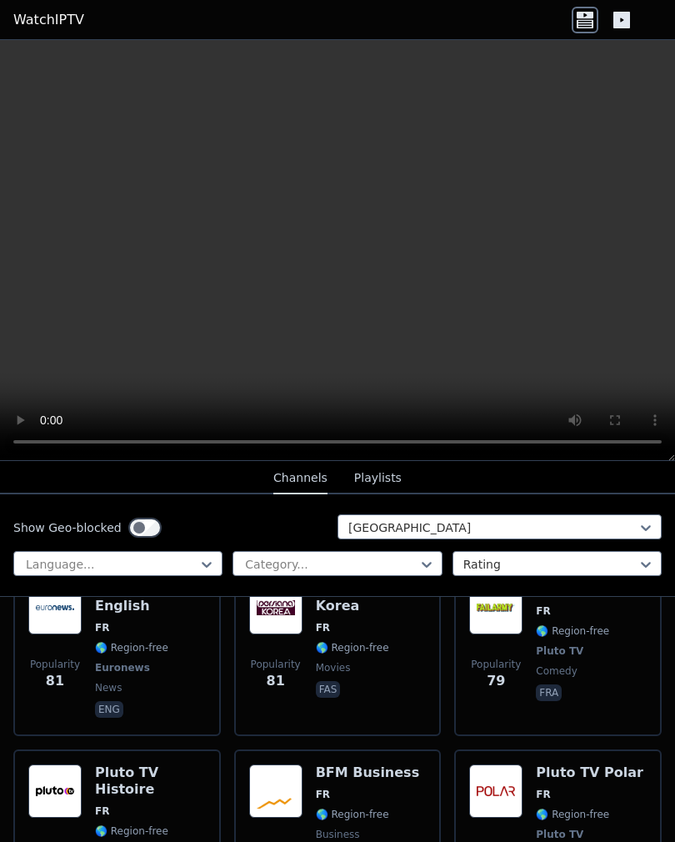
click at [131, 764] on div "Pluto TV Histoire FR 🌎 Region-free Pluto TV travel fra" at bounding box center [150, 834] width 111 height 140
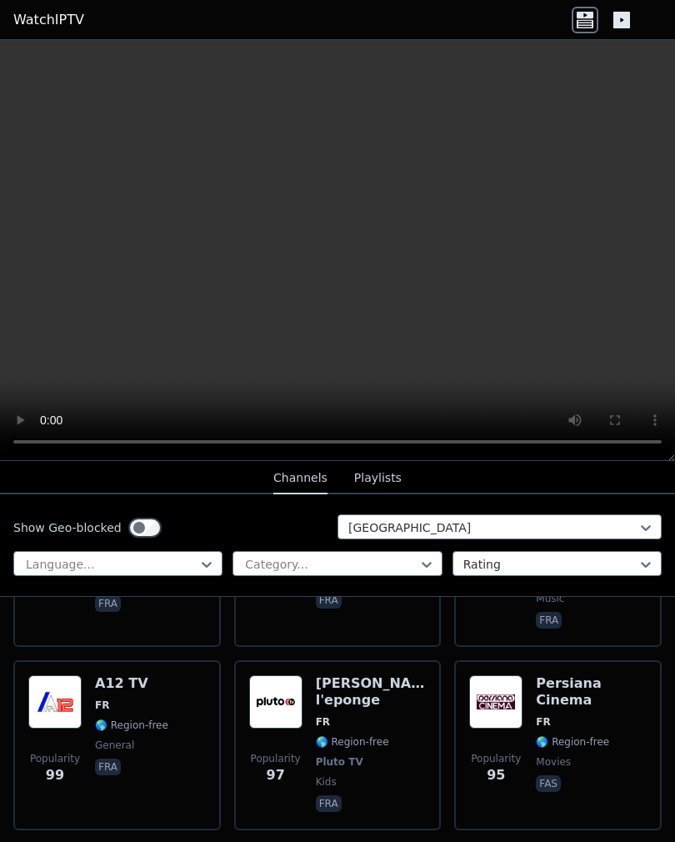
click at [353, 257] on video at bounding box center [337, 250] width 675 height 421
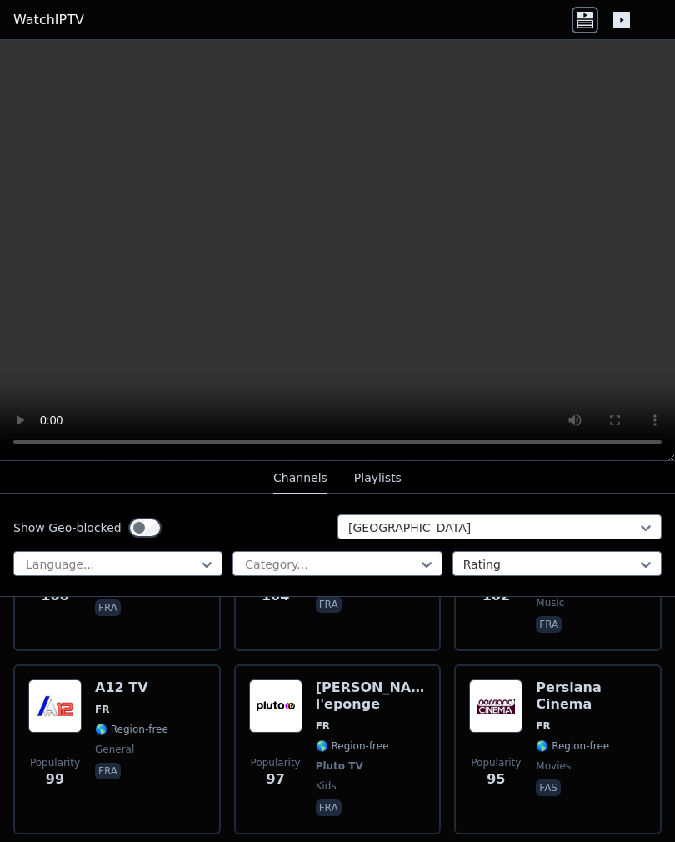
scroll to position [3664, 0]
